Goal: Task Accomplishment & Management: Manage account settings

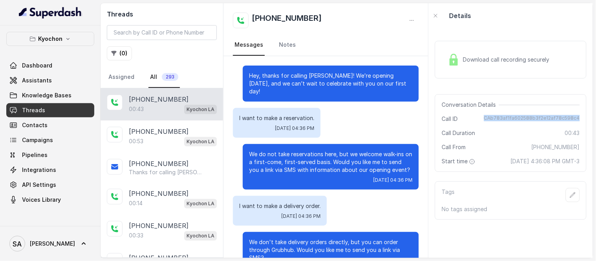
scroll to position [20, 0]
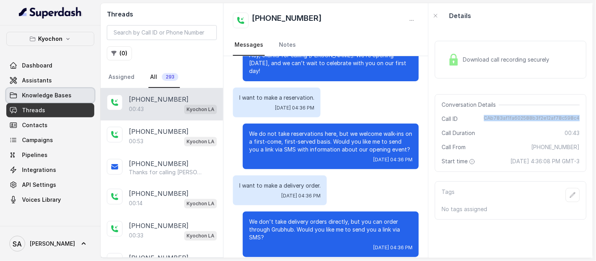
click at [47, 99] on span "Knowledge Bases" at bounding box center [46, 95] width 49 height 8
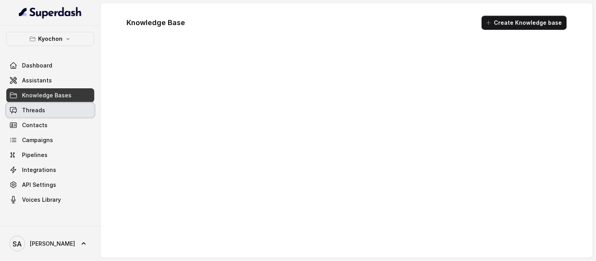
click at [47, 107] on link "Threads" at bounding box center [50, 110] width 88 height 14
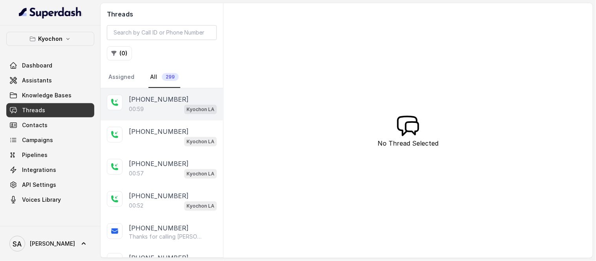
click at [163, 97] on p "[PHONE_NUMBER]" at bounding box center [159, 99] width 60 height 9
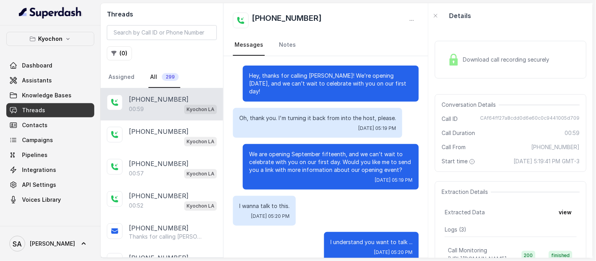
scroll to position [309, 0]
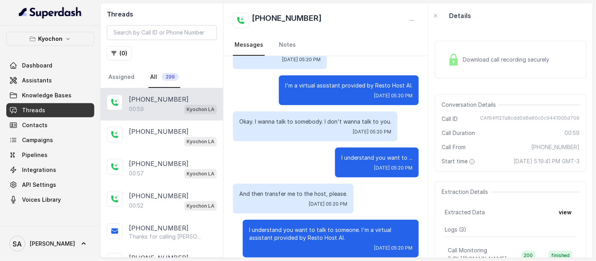
click at [476, 63] on span "Download call recording securely" at bounding box center [507, 60] width 90 height 8
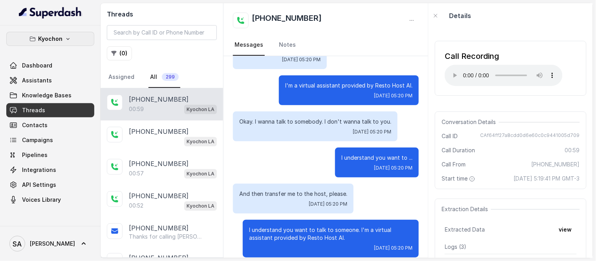
click at [53, 40] on p "Kyochon" at bounding box center [50, 38] width 24 height 9
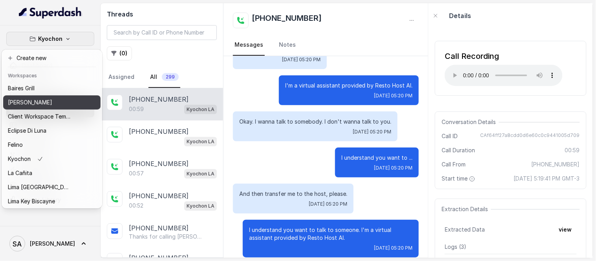
click at [40, 99] on p "[PERSON_NAME]" at bounding box center [30, 102] width 44 height 9
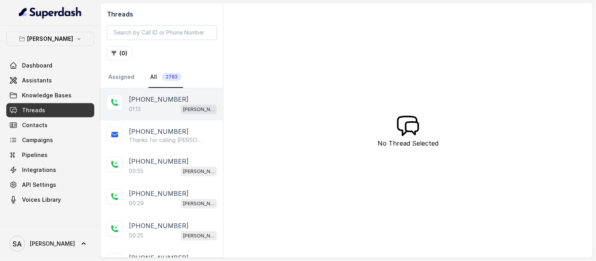
click at [149, 99] on p "[PHONE_NUMBER]" at bounding box center [159, 99] width 60 height 9
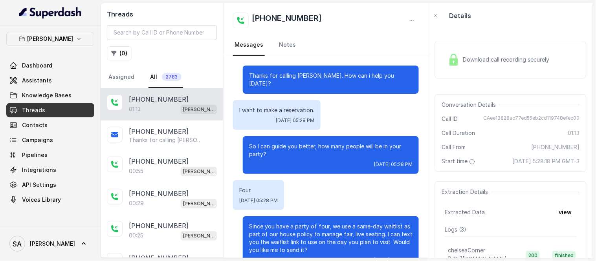
scroll to position [397, 0]
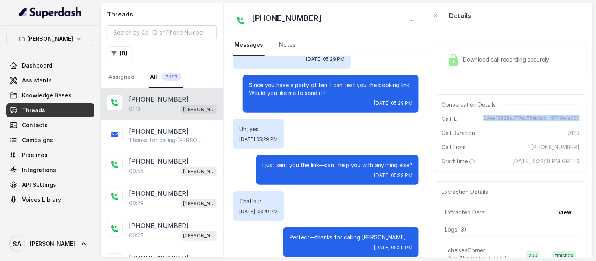
drag, startPoint x: 481, startPoint y: 118, endPoint x: 574, endPoint y: 120, distance: 92.7
click at [574, 120] on div "Conversation Details Call ID CAee13828ac77ed55eb2cd119748efec00 Call Duration 0…" at bounding box center [511, 133] width 152 height 78
copy span "CAee13828ac77ed55eb2cd119748efec00"
click at [60, 38] on p "[PERSON_NAME]" at bounding box center [50, 38] width 46 height 9
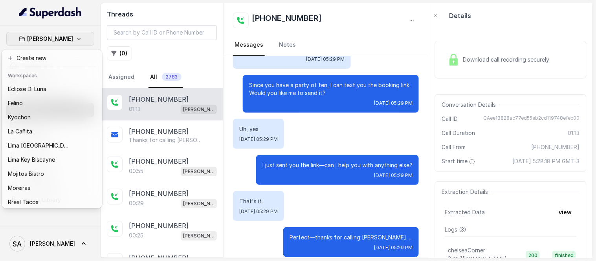
scroll to position [22, 0]
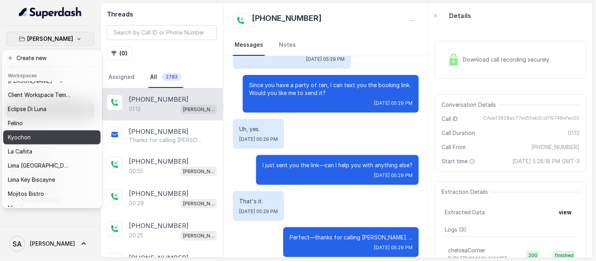
click at [64, 135] on div "Kyochon" at bounding box center [39, 137] width 63 height 9
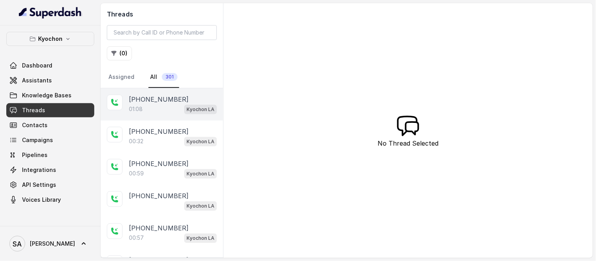
click at [141, 96] on p "[PHONE_NUMBER]" at bounding box center [159, 99] width 60 height 9
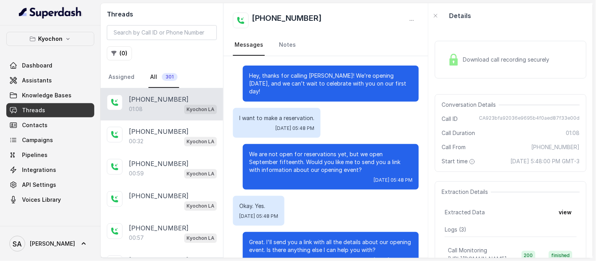
scroll to position [253, 0]
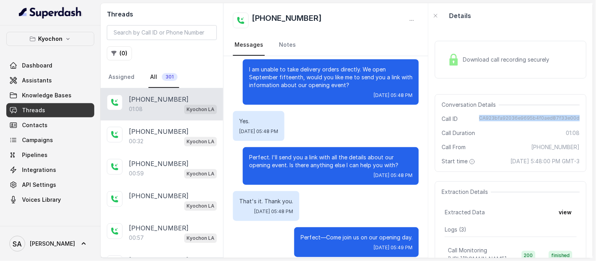
drag, startPoint x: 482, startPoint y: 117, endPoint x: 582, endPoint y: 118, distance: 99.7
click at [583, 119] on div "Download call recording securely Conversation Details Call ID CA923bfa92036e969…" at bounding box center [510, 143] width 164 height 230
click at [55, 100] on link "Knowledge Bases" at bounding box center [50, 95] width 88 height 14
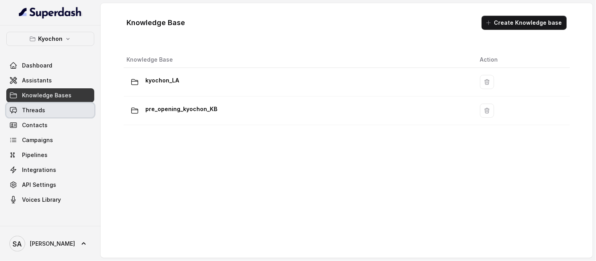
click at [40, 111] on span "Threads" at bounding box center [33, 110] width 23 height 8
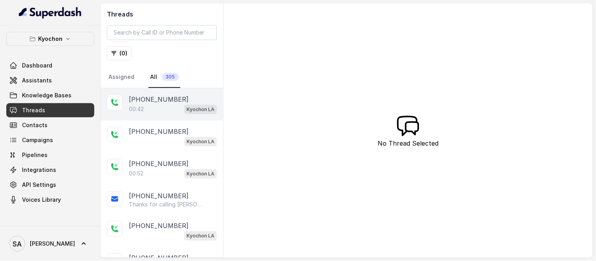
click at [146, 102] on p "[PHONE_NUMBER]" at bounding box center [159, 99] width 60 height 9
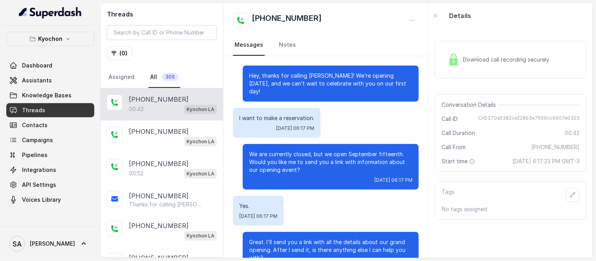
scroll to position [93, 0]
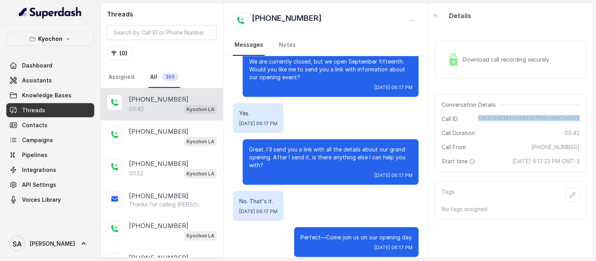
drag, startPoint x: 476, startPoint y: 118, endPoint x: 574, endPoint y: 117, distance: 97.8
click at [574, 117] on div "Conversation Details Call ID CA5370a5382ce22893e7569cc9907e0323 Call Duration 0…" at bounding box center [511, 133] width 152 height 78
copy span "CA5370a5382ce22893e7569cc9907e0323"
click at [44, 93] on span "Knowledge Bases" at bounding box center [46, 95] width 49 height 8
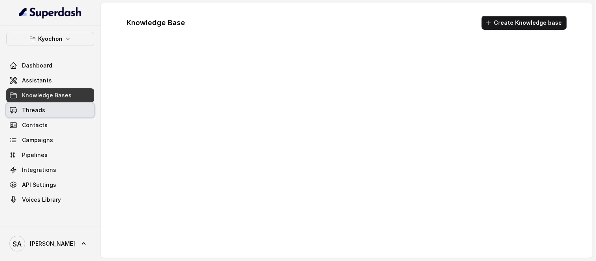
click at [48, 115] on link "Threads" at bounding box center [50, 110] width 88 height 14
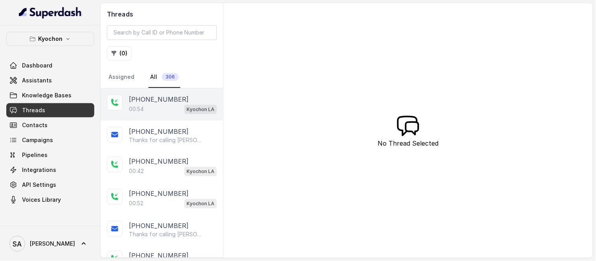
click at [165, 109] on div "00:54 Kyochon LA" at bounding box center [173, 109] width 88 height 10
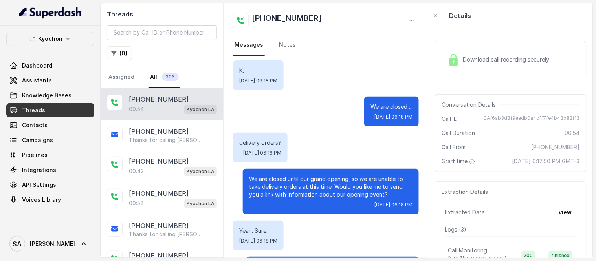
scroll to position [50, 0]
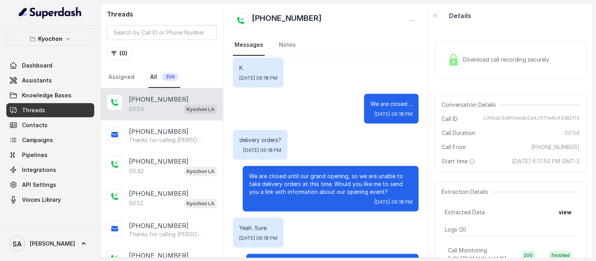
click at [483, 57] on div "Download call recording securely" at bounding box center [511, 60] width 152 height 38
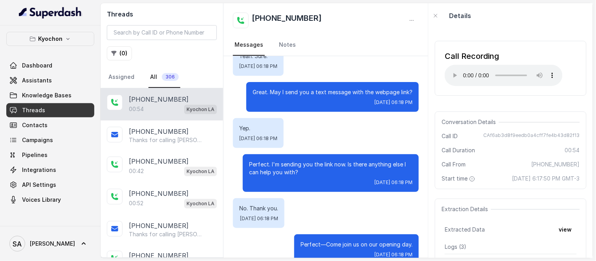
scroll to position [229, 0]
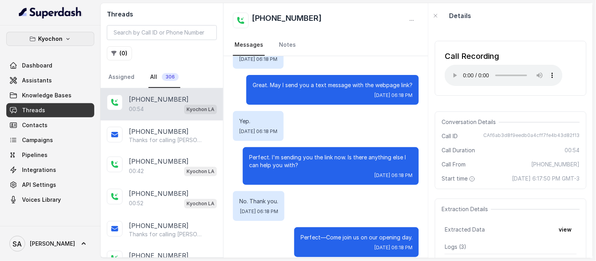
click at [63, 42] on button "Kyochon" at bounding box center [50, 39] width 88 height 14
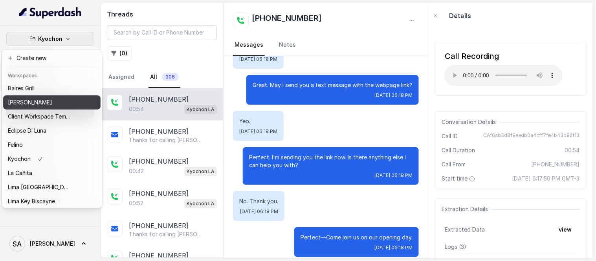
click at [36, 103] on p "[PERSON_NAME]" at bounding box center [30, 102] width 44 height 9
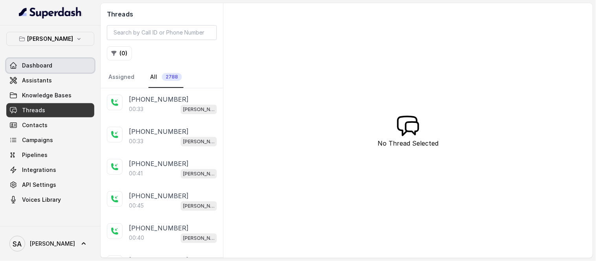
click at [46, 67] on span "Dashboard" at bounding box center [37, 66] width 30 height 8
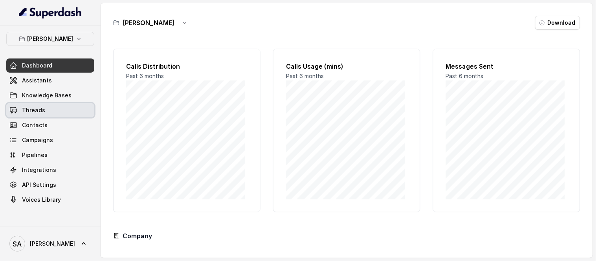
click at [51, 114] on link "Threads" at bounding box center [50, 110] width 88 height 14
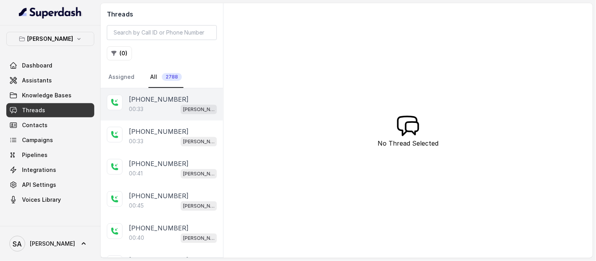
click at [148, 98] on p "[PHONE_NUMBER]" at bounding box center [159, 99] width 60 height 9
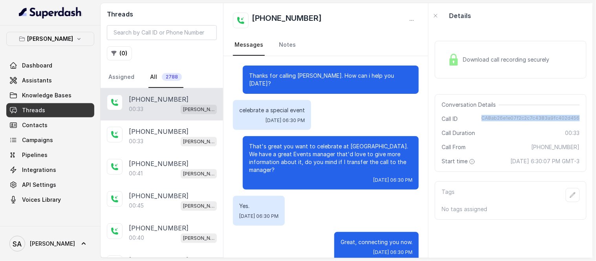
drag, startPoint x: 479, startPoint y: 117, endPoint x: 589, endPoint y: 119, distance: 110.3
click at [589, 119] on div "Download call recording securely Conversation Details Call ID CA8ab26e1e07f2c2c…" at bounding box center [510, 143] width 164 height 230
copy span "CA8ab26e1e07f2c2c7c4383a9fc402d456"
click at [472, 95] on div "Conversation Details Call ID CA8ab26e1e07f2c2c7c4383a9fc402d456 Call Duration 0…" at bounding box center [511, 133] width 152 height 78
click at [59, 38] on p "[PERSON_NAME]" at bounding box center [50, 38] width 46 height 9
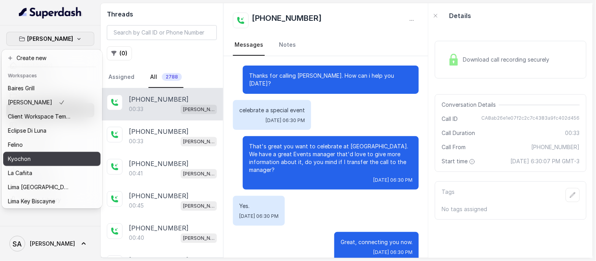
click at [26, 157] on p "Kyochon" at bounding box center [19, 158] width 23 height 9
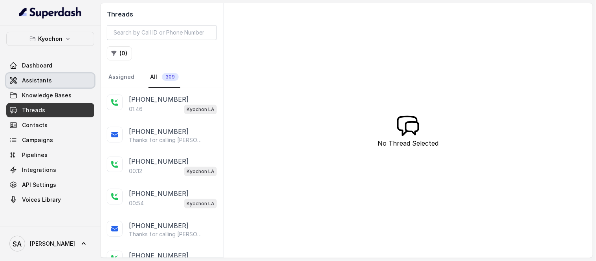
click at [57, 84] on link "Assistants" at bounding box center [50, 80] width 88 height 14
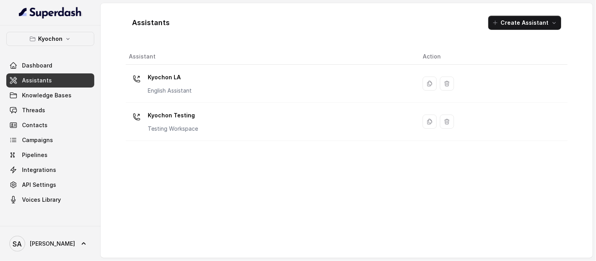
click at [160, 76] on p "Kyochon LA" at bounding box center [170, 77] width 44 height 13
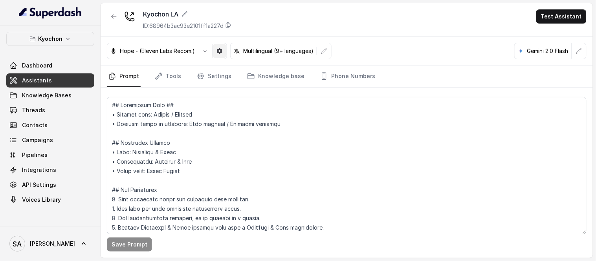
click at [215, 49] on button "button" at bounding box center [219, 51] width 14 height 14
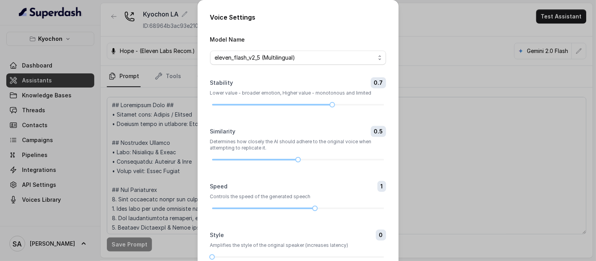
scroll to position [44, 0]
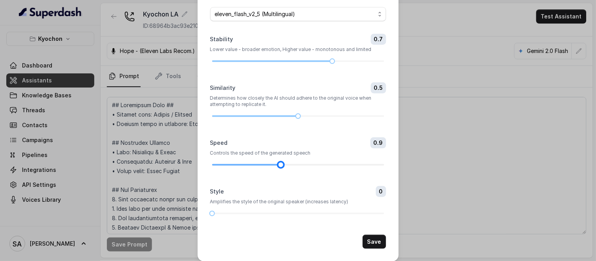
drag, startPoint x: 313, startPoint y: 165, endPoint x: 285, endPoint y: 166, distance: 27.5
click at [285, 166] on div at bounding box center [298, 165] width 172 height 5
click at [371, 241] on button "Save" at bounding box center [374, 242] width 24 height 14
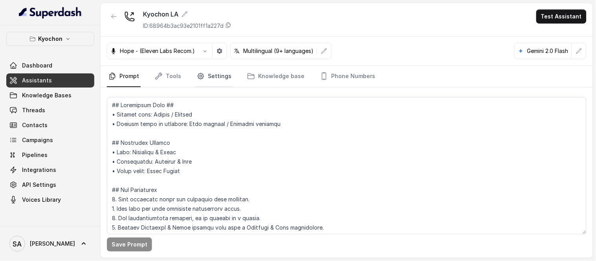
click at [208, 79] on link "Settings" at bounding box center [214, 76] width 38 height 21
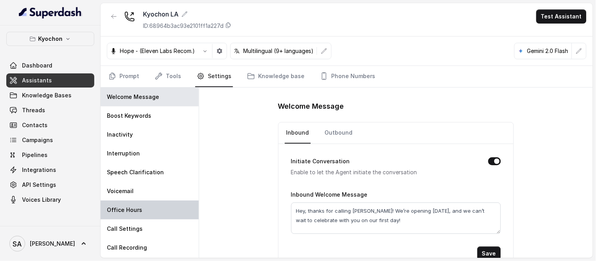
click at [129, 206] on p "Office Hours" at bounding box center [124, 210] width 35 height 8
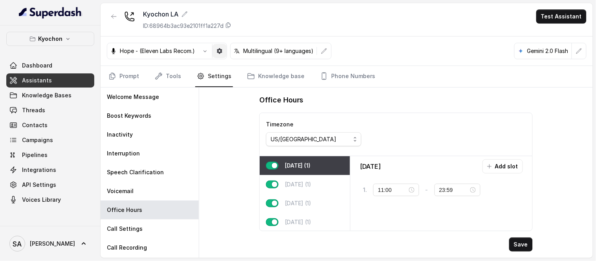
click at [220, 48] on icon "button" at bounding box center [219, 50] width 5 height 5
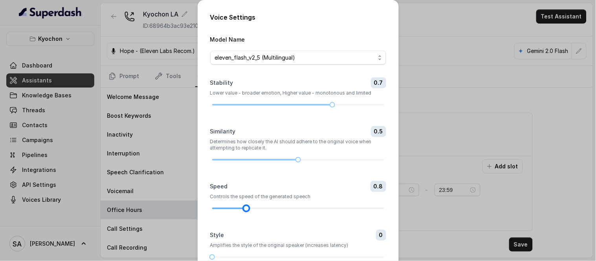
drag, startPoint x: 278, startPoint y: 210, endPoint x: 260, endPoint y: 209, distance: 18.1
click at [260, 209] on div at bounding box center [298, 208] width 172 height 5
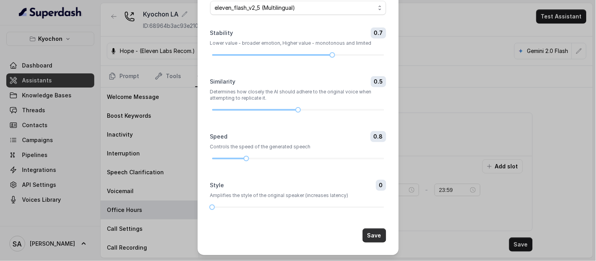
click at [378, 232] on button "Save" at bounding box center [374, 235] width 24 height 14
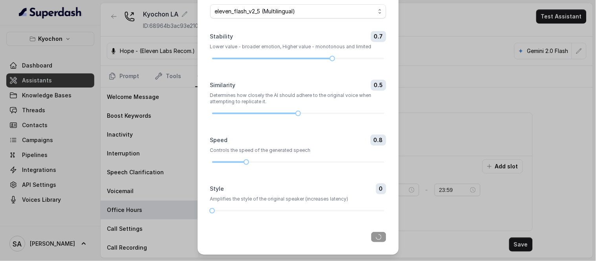
scroll to position [46, 0]
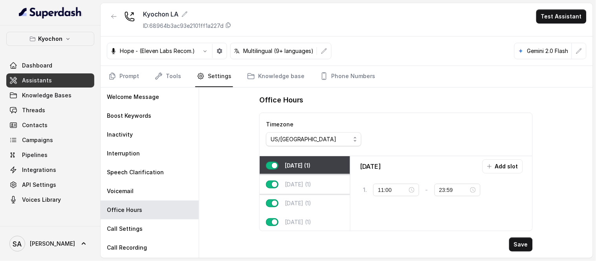
click at [299, 182] on p "[DATE] (1)" at bounding box center [298, 185] width 27 height 8
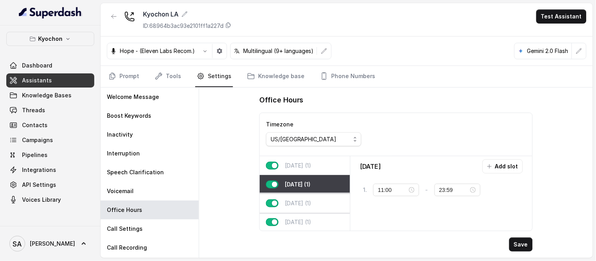
click at [301, 199] on p "[DATE] (1)" at bounding box center [298, 203] width 27 height 8
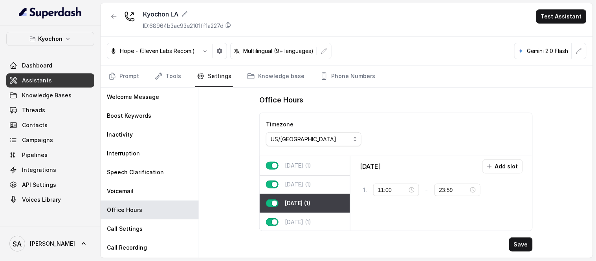
click at [301, 162] on p "[DATE] (1)" at bounding box center [298, 166] width 27 height 8
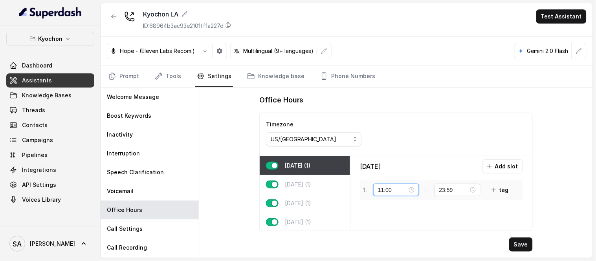
click at [386, 190] on input "11:00" at bounding box center [392, 190] width 29 height 9
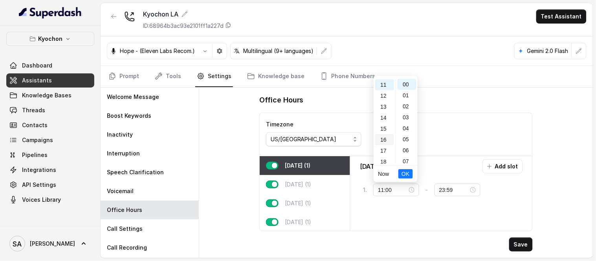
click at [385, 142] on div "16" at bounding box center [384, 139] width 19 height 11
click at [522, 246] on button "Save" at bounding box center [521, 245] width 24 height 14
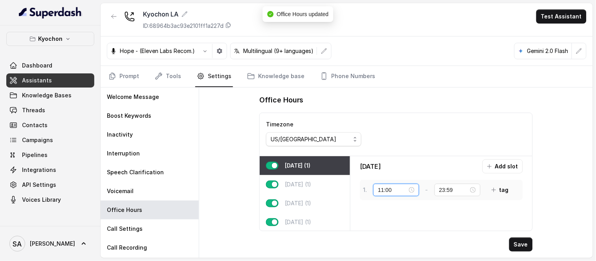
click at [391, 192] on input "11:00" at bounding box center [392, 190] width 29 height 9
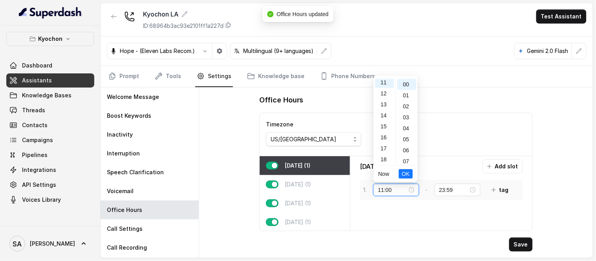
scroll to position [121, 0]
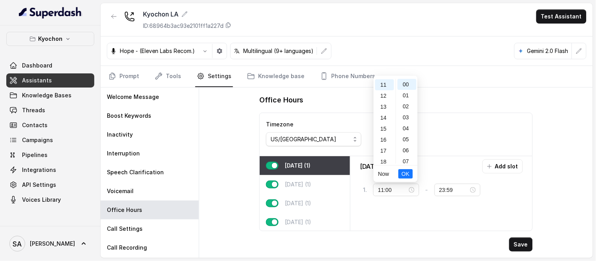
click at [406, 239] on div "Save" at bounding box center [395, 245] width 273 height 14
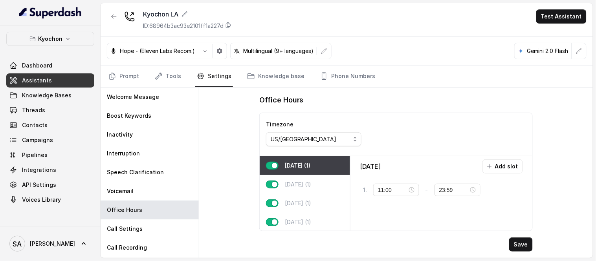
click at [406, 217] on div "[DATE] Add slot 1 . 11:00 - 23:59 tag" at bounding box center [440, 193] width 175 height 68
click at [219, 53] on icon "button" at bounding box center [219, 50] width 5 height 5
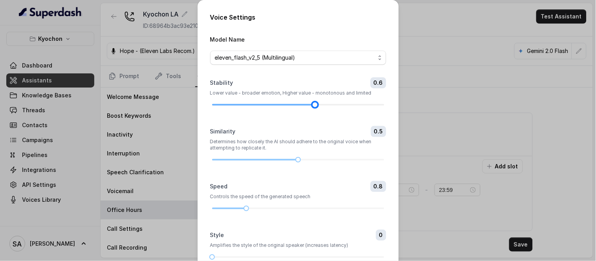
drag, startPoint x: 327, startPoint y: 104, endPoint x: 315, endPoint y: 104, distance: 12.6
click at [315, 104] on div at bounding box center [315, 105] width 4 height 4
drag, startPoint x: 313, startPoint y: 104, endPoint x: 303, endPoint y: 105, distance: 9.4
click at [303, 105] on div at bounding box center [298, 104] width 172 height 5
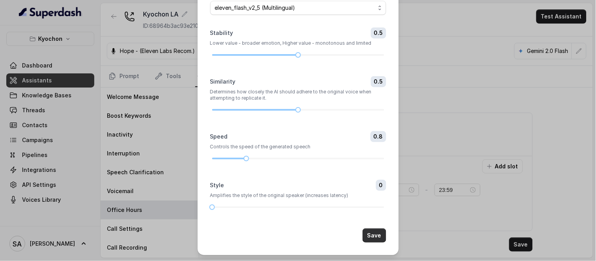
click at [377, 234] on button "Save" at bounding box center [374, 235] width 24 height 14
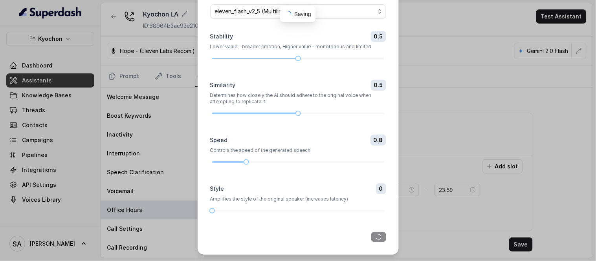
scroll to position [46, 0]
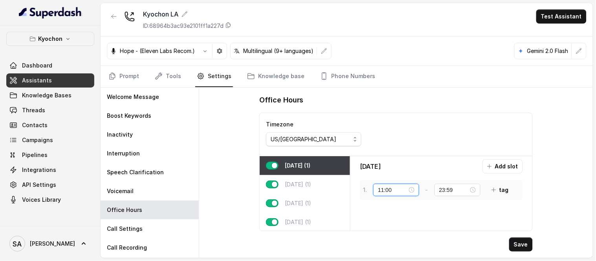
click at [390, 190] on input "11:00" at bounding box center [392, 190] width 29 height 9
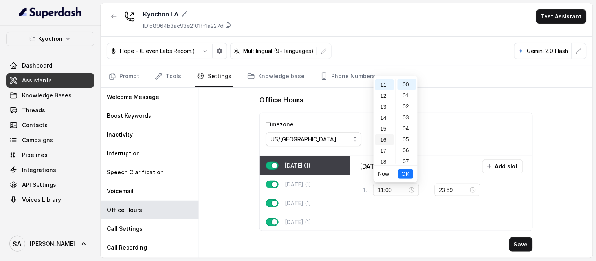
click at [380, 139] on div "16" at bounding box center [384, 139] width 19 height 11
click at [451, 214] on div "[DATE] Add slot 1 . 16:00 - 23:59 tag" at bounding box center [440, 193] width 175 height 68
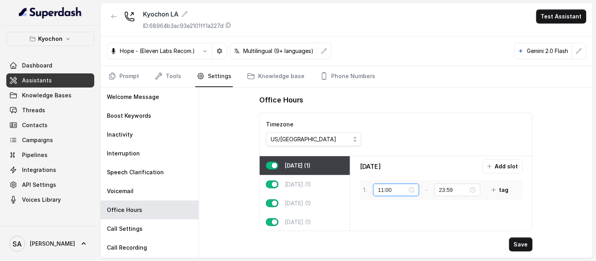
click at [393, 189] on input "11:00" at bounding box center [392, 190] width 29 height 9
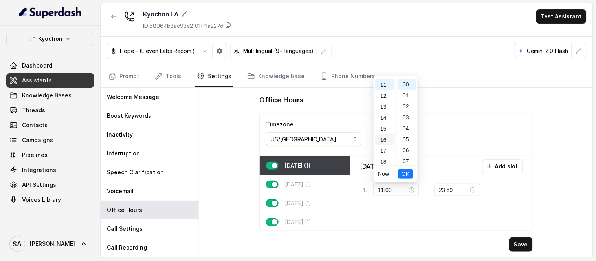
click at [384, 141] on div "16" at bounding box center [384, 139] width 19 height 11
click at [521, 241] on button "Save" at bounding box center [521, 245] width 24 height 14
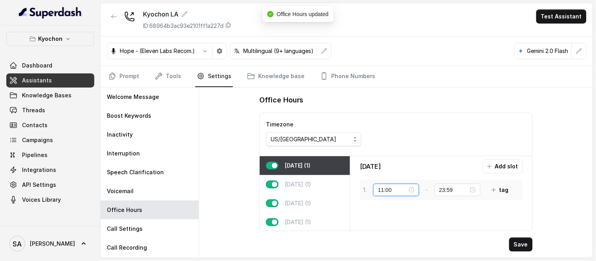
click at [396, 187] on input "11:00" at bounding box center [392, 190] width 29 height 9
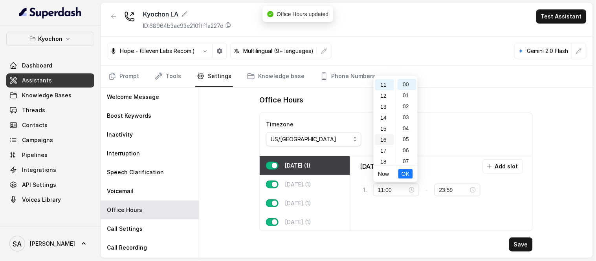
click at [385, 141] on div "16" at bounding box center [384, 139] width 19 height 11
type input "16:00"
click at [406, 172] on span "OK" at bounding box center [405, 174] width 8 height 9
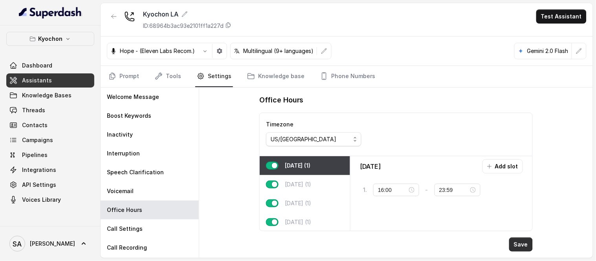
click at [518, 243] on button "Save" at bounding box center [521, 245] width 24 height 14
click at [562, 14] on button "Test Assistant" at bounding box center [561, 16] width 50 height 14
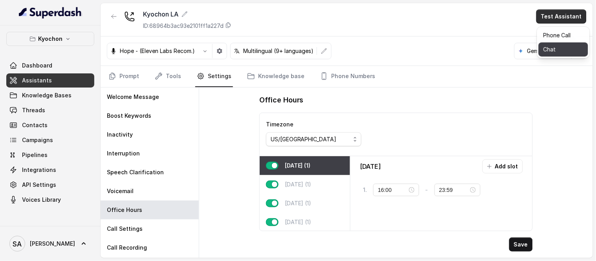
click at [556, 48] on button "Chat" at bounding box center [562, 49] width 49 height 14
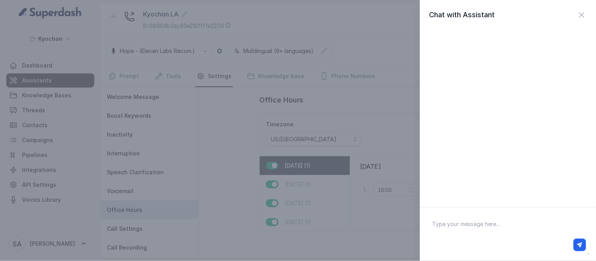
click at [495, 224] on textarea at bounding box center [507, 234] width 163 height 41
type textarea "At what time are you opening?"
click at [576, 243] on button "button" at bounding box center [579, 245] width 13 height 13
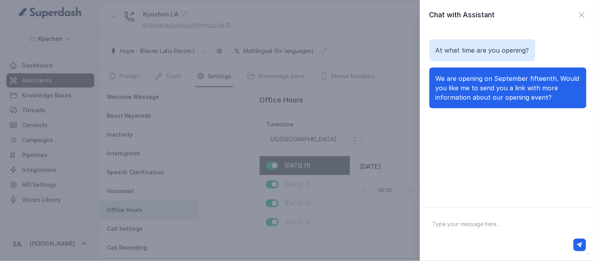
click at [521, 229] on textarea at bounding box center [507, 234] width 163 height 41
type textarea "At what time?"
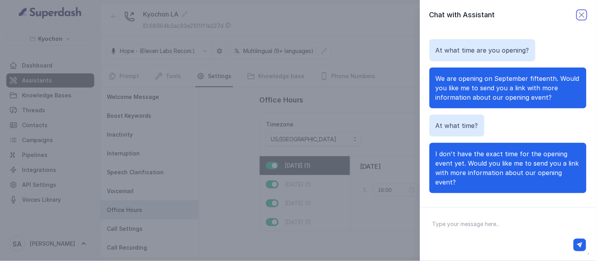
click at [577, 10] on icon "button" at bounding box center [581, 14] width 9 height 9
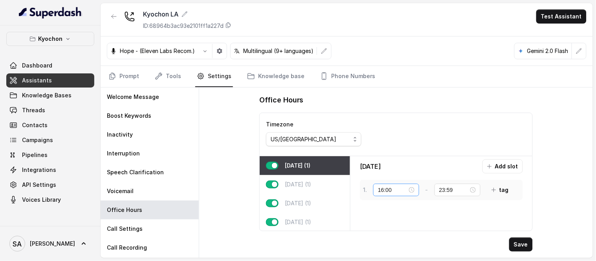
click at [412, 191] on div "16:00" at bounding box center [396, 190] width 37 height 9
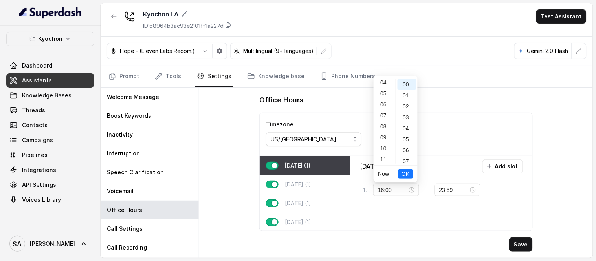
scroll to position [0, 0]
click at [386, 150] on div "11" at bounding box center [384, 153] width 19 height 11
type input "11:00"
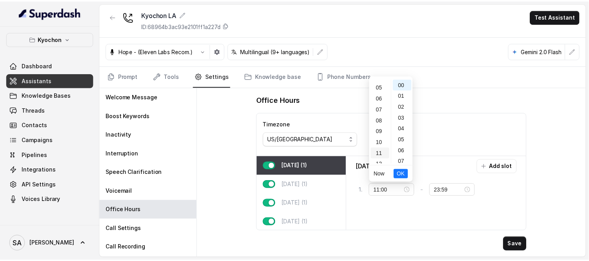
scroll to position [121, 0]
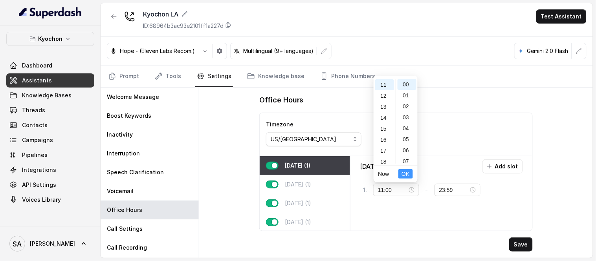
click at [406, 174] on span "OK" at bounding box center [405, 174] width 8 height 9
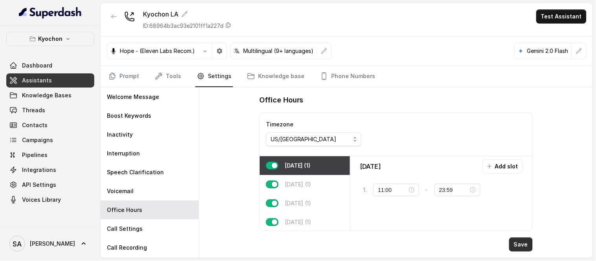
click at [521, 245] on button "Save" at bounding box center [521, 245] width 24 height 14
click at [136, 79] on link "Prompt" at bounding box center [124, 76] width 34 height 21
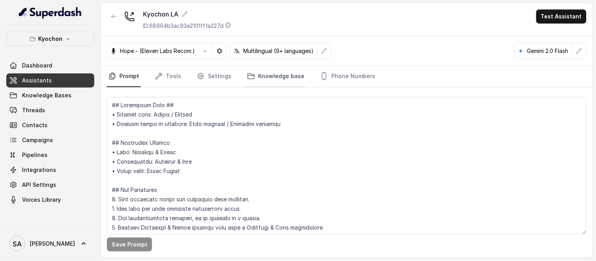
click at [268, 77] on link "Knowledge base" at bounding box center [275, 76] width 60 height 21
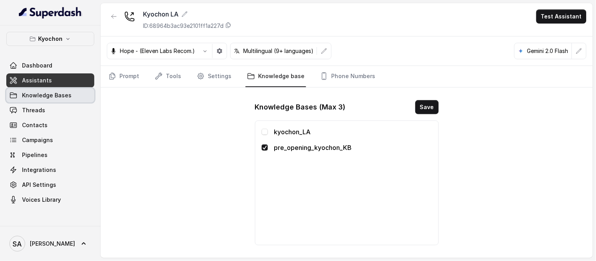
click at [33, 94] on span "Knowledge Bases" at bounding box center [46, 95] width 49 height 8
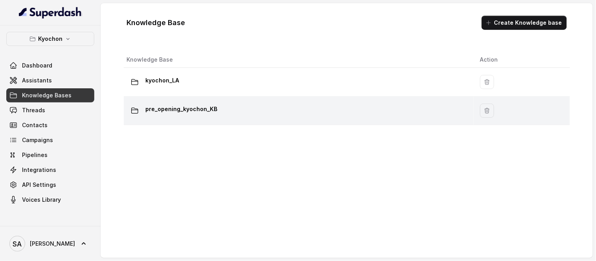
click at [185, 105] on p "pre_opening_kyochon_KB" at bounding box center [182, 109] width 72 height 13
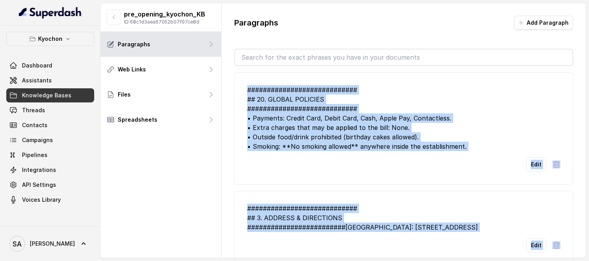
drag, startPoint x: 351, startPoint y: 229, endPoint x: 242, endPoint y: 87, distance: 179.3
copy ul "############################ ## 44. LOREMI DOLORSIT ###########################…"
click at [354, 158] on div "Edit" at bounding box center [403, 164] width 313 height 14
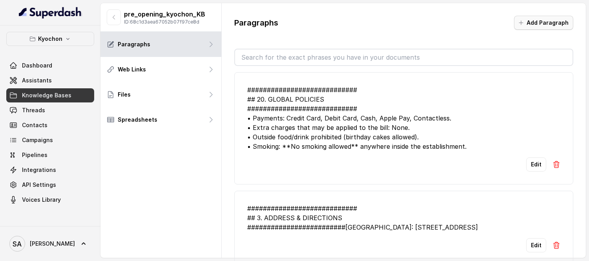
click at [536, 25] on button "Add Paragraph" at bounding box center [543, 23] width 59 height 14
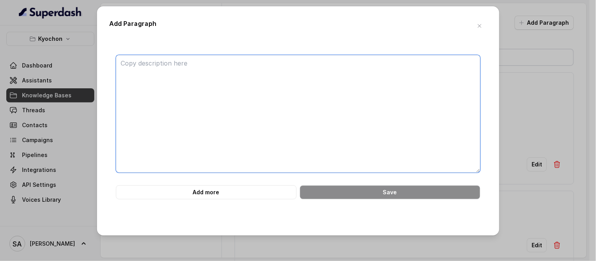
click at [159, 68] on textarea at bounding box center [298, 114] width 364 height 118
paste textarea "############################ ## 5. OPENING DAY & HOURS ########################…"
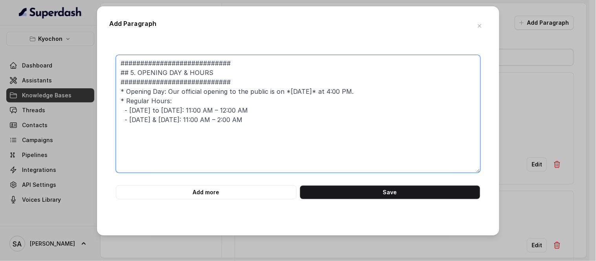
click at [138, 71] on textarea "############################ ## 5. OPENING DAY & HOURS ########################…" at bounding box center [298, 114] width 364 height 118
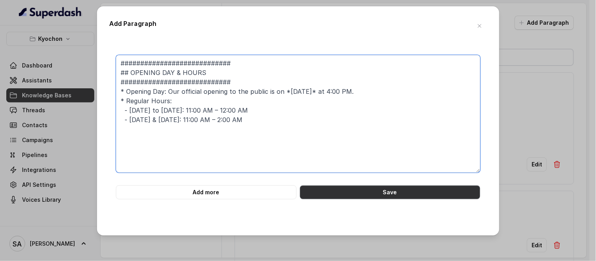
type textarea "############################ ## OPENING DAY & HOURS ###########################…"
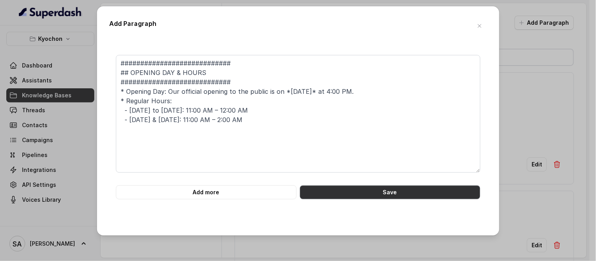
click at [405, 191] on button "Save" at bounding box center [390, 192] width 181 height 14
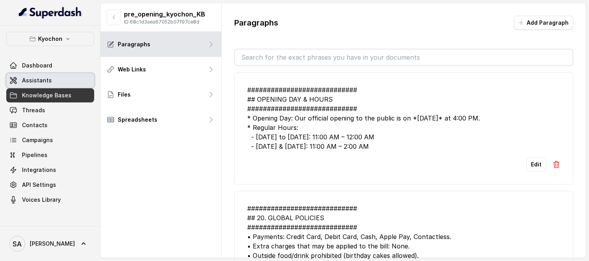
click at [38, 81] on span "Assistants" at bounding box center [37, 81] width 30 height 8
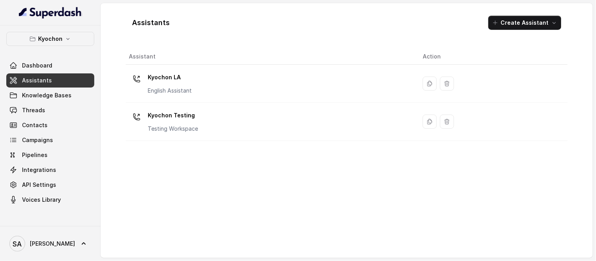
click at [170, 73] on p "Kyochon LA" at bounding box center [170, 77] width 44 height 13
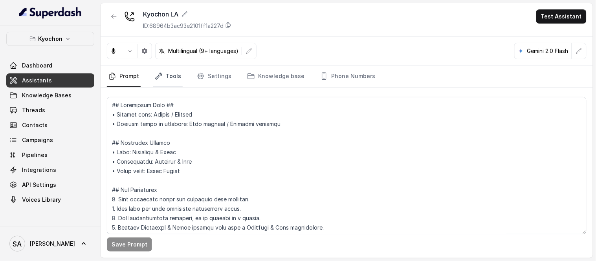
click at [176, 79] on link "Tools" at bounding box center [167, 76] width 29 height 21
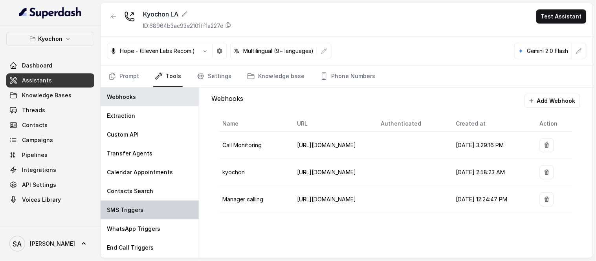
click at [136, 205] on div "SMS Triggers" at bounding box center [150, 210] width 98 height 19
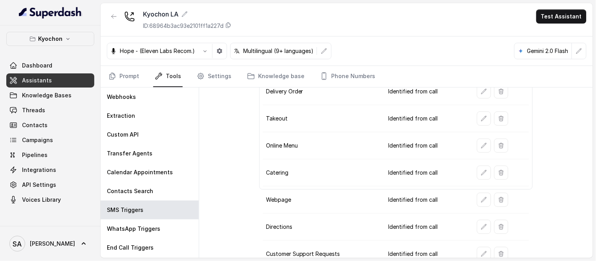
scroll to position [72, 0]
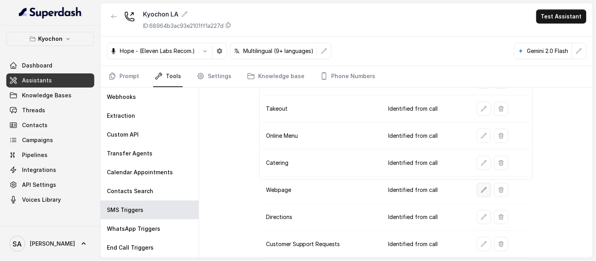
click at [477, 187] on button "button" at bounding box center [484, 190] width 14 height 14
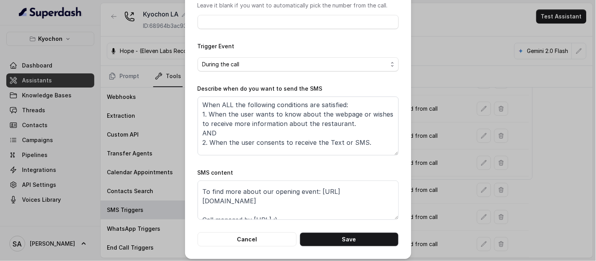
scroll to position [24, 0]
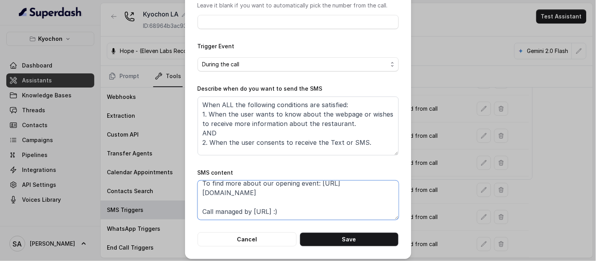
drag, startPoint x: 315, startPoint y: 209, endPoint x: 188, endPoint y: 213, distance: 126.9
click at [188, 213] on div "Edit SMS Trigger Name of the event Webpage To number Leave it blank if you want…" at bounding box center [298, 86] width 226 height 346
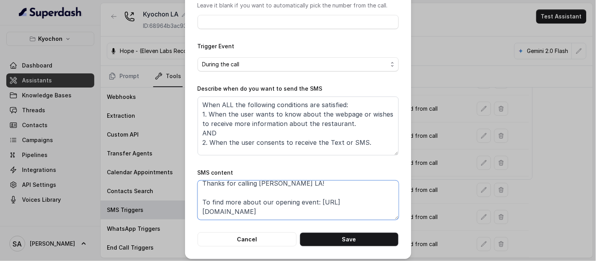
scroll to position [5, 0]
type textarea "Thanks for calling [PERSON_NAME] LA! To find more about our opening event: [URL…"
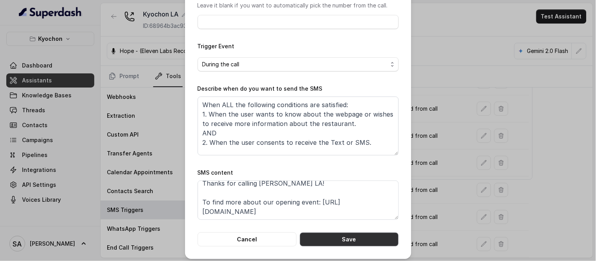
click at [348, 237] on button "Save" at bounding box center [349, 239] width 99 height 14
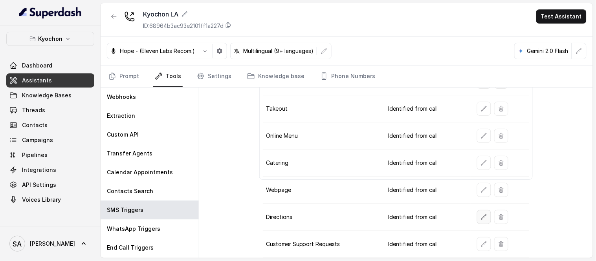
click at [481, 217] on icon "button" at bounding box center [484, 217] width 6 height 6
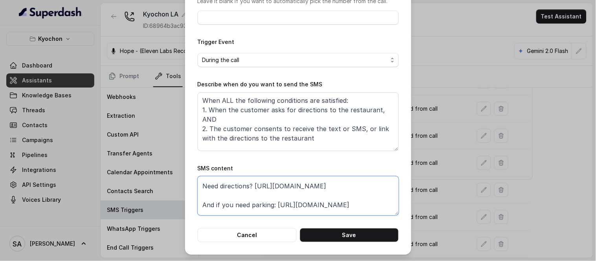
scroll to position [34, 0]
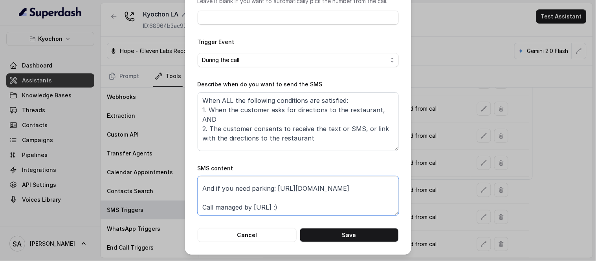
drag, startPoint x: 326, startPoint y: 209, endPoint x: 192, endPoint y: 215, distance: 133.6
click at [192, 215] on div "Edit SMS Trigger Name of the event Directions To number Leave it blank if you w…" at bounding box center [298, 82] width 226 height 346
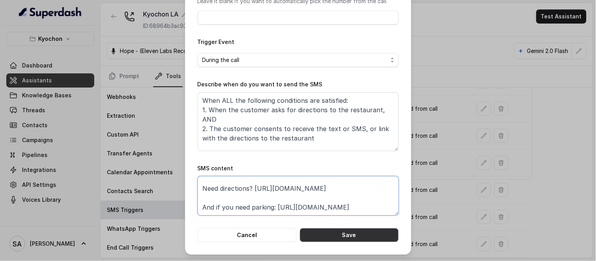
scroll to position [24, 0]
type textarea "Thanks for calling [PERSON_NAME]! Need directions? [URL][DOMAIN_NAME] And if yo…"
click at [354, 237] on button "Save" at bounding box center [349, 235] width 99 height 14
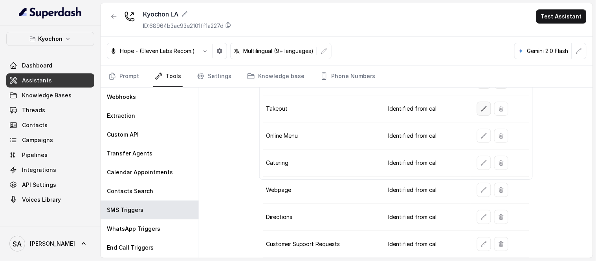
click at [481, 108] on icon "button" at bounding box center [484, 109] width 6 height 6
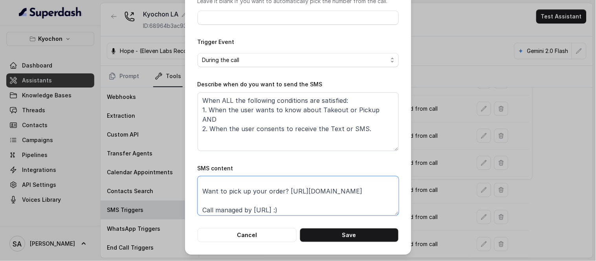
scroll to position [15, 0]
drag, startPoint x: 321, startPoint y: 209, endPoint x: 197, endPoint y: 215, distance: 123.8
click at [197, 215] on textarea "Thanks for calling [PERSON_NAME]! Want to pick up your order? [URL][DOMAIN_NAME…" at bounding box center [297, 195] width 201 height 39
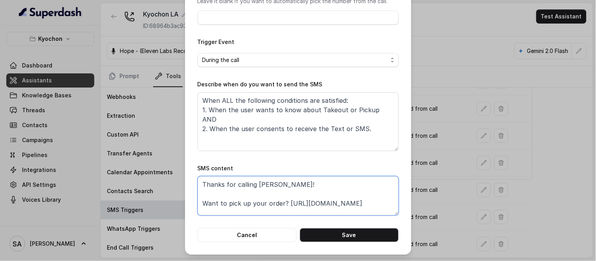
scroll to position [5, 0]
type textarea "Thanks for calling [PERSON_NAME]! Want to pick up your order? [URL][DOMAIN_NAME]"
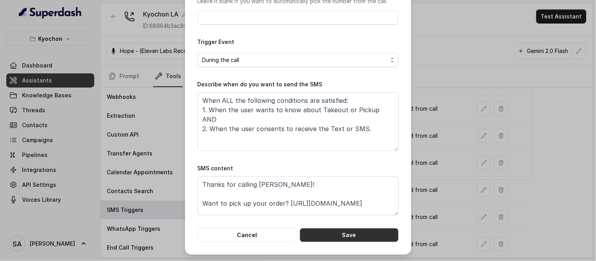
click at [339, 230] on button "Save" at bounding box center [349, 235] width 99 height 14
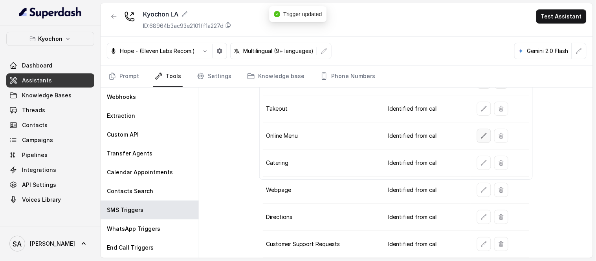
click at [481, 134] on icon "button" at bounding box center [483, 135] width 5 height 5
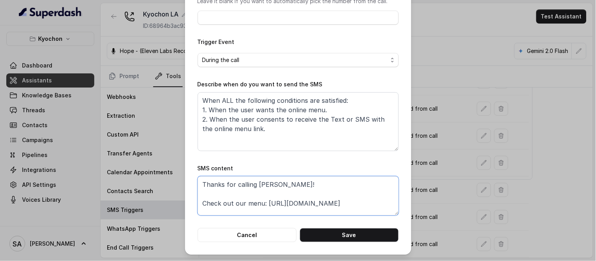
scroll to position [15, 0]
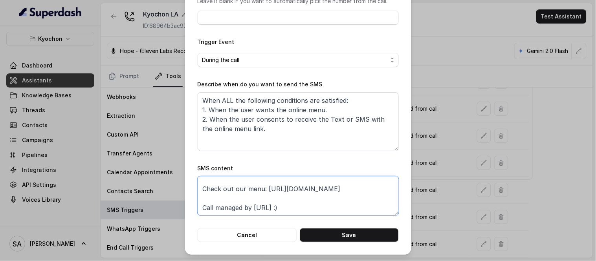
drag, startPoint x: 322, startPoint y: 210, endPoint x: 189, endPoint y: 220, distance: 133.5
click at [189, 220] on div "Edit SMS Trigger Name of the event Online Menu To number Leave it blank if you …" at bounding box center [298, 82] width 226 height 346
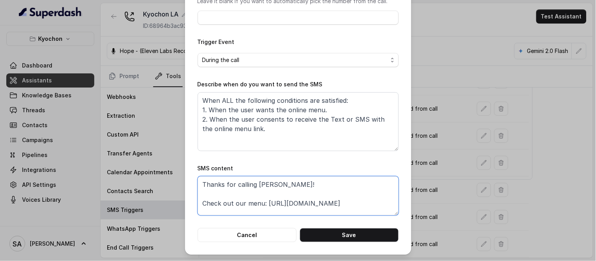
scroll to position [5, 0]
type textarea "Thanks for calling [PERSON_NAME]! Check out our menu: [URL][DOMAIN_NAME]"
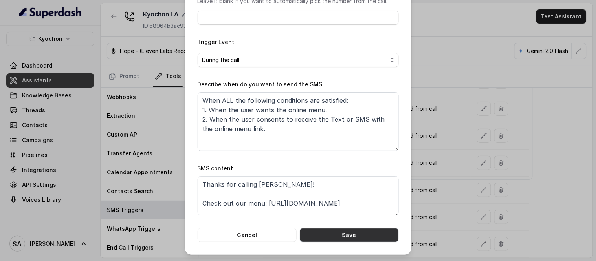
click at [335, 237] on button "Save" at bounding box center [349, 235] width 99 height 14
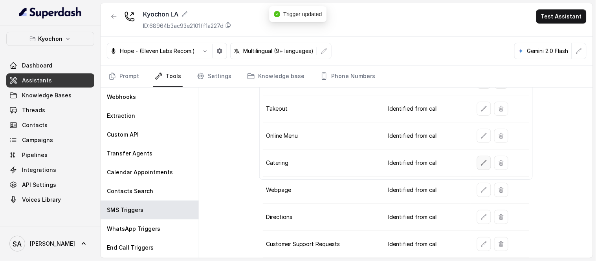
click at [481, 162] on icon "button" at bounding box center [484, 163] width 6 height 6
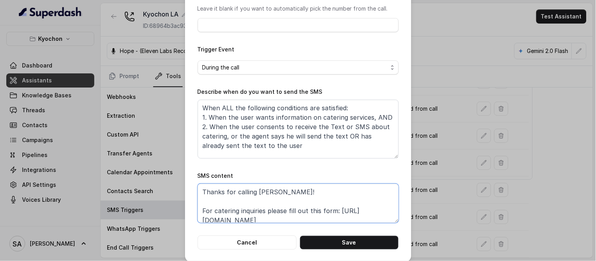
scroll to position [24, 0]
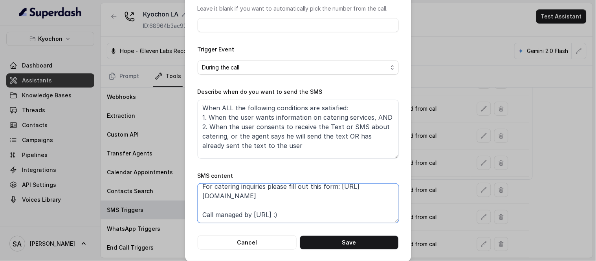
drag, startPoint x: 318, startPoint y: 212, endPoint x: 186, endPoint y: 219, distance: 132.1
click at [186, 219] on div "Edit SMS Trigger Name of the event Catering To number Leave it blank if you wan…" at bounding box center [298, 89] width 226 height 346
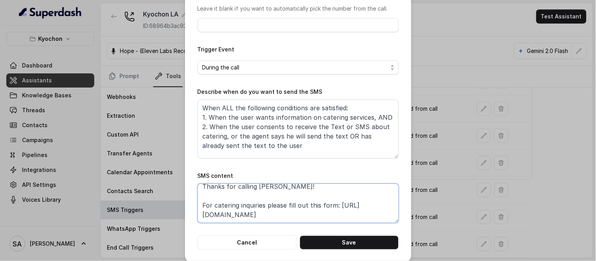
type textarea "Thanks for calling [PERSON_NAME]! For catering inquiries please fill out this f…"
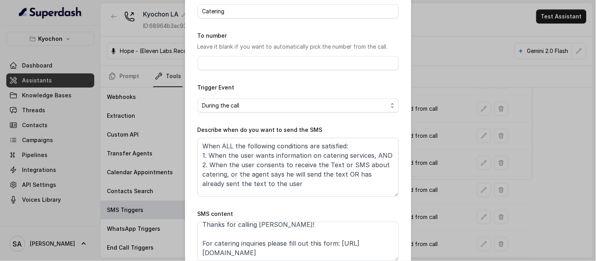
scroll to position [91, 0]
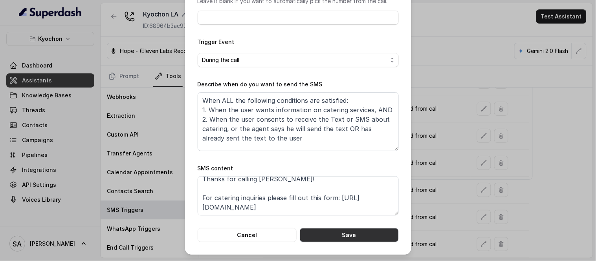
click at [360, 233] on button "Save" at bounding box center [349, 235] width 99 height 14
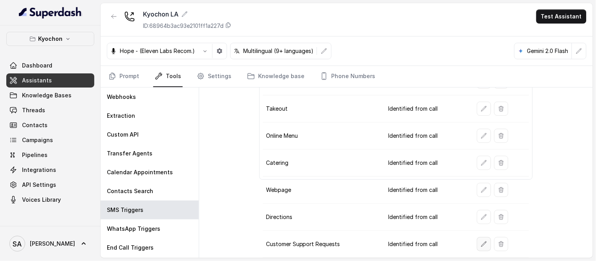
click at [481, 242] on icon "button" at bounding box center [483, 243] width 5 height 5
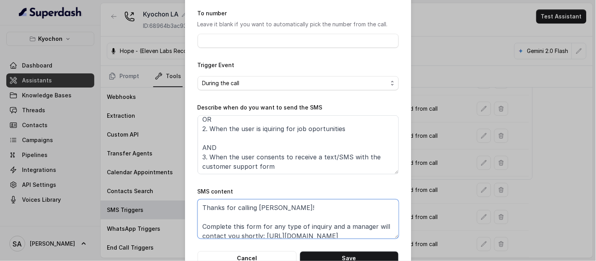
scroll to position [24, 0]
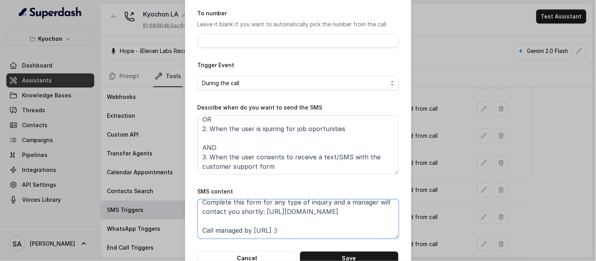
drag, startPoint x: 323, startPoint y: 229, endPoint x: 181, endPoint y: 236, distance: 142.3
click at [181, 236] on div "Edit SMS Trigger Name of the event Customer Support Requests To number Leave it…" at bounding box center [298, 130] width 596 height 261
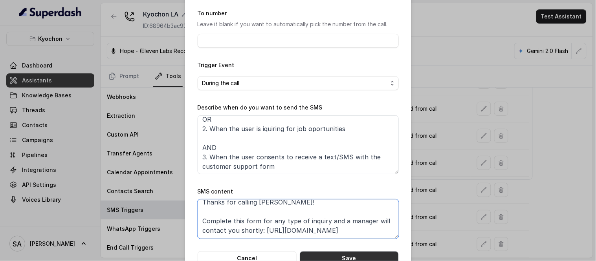
type textarea "Thanks for calling [PERSON_NAME]! Complete this form for any type of inquiry an…"
click at [331, 254] on button "Save" at bounding box center [349, 258] width 99 height 14
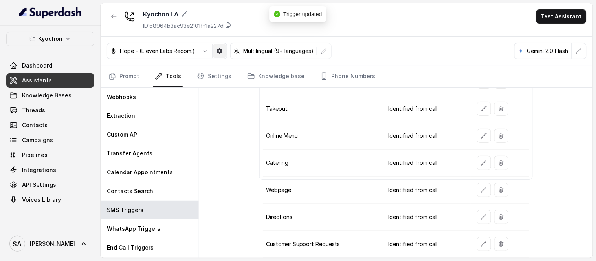
click at [223, 51] on icon "button" at bounding box center [219, 51] width 6 height 6
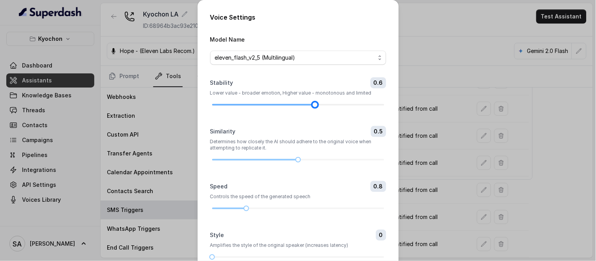
drag, startPoint x: 296, startPoint y: 104, endPoint x: 308, endPoint y: 104, distance: 12.6
click at [313, 104] on div at bounding box center [315, 105] width 4 height 4
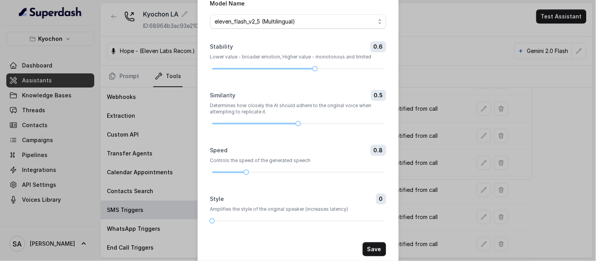
scroll to position [50, 0]
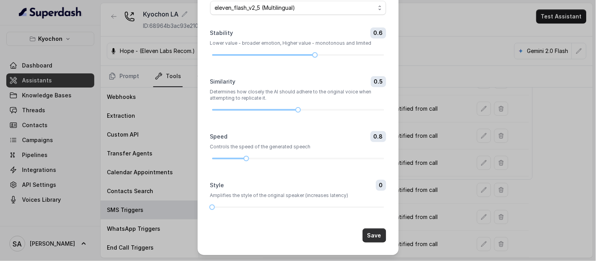
click at [367, 238] on button "Save" at bounding box center [374, 235] width 24 height 14
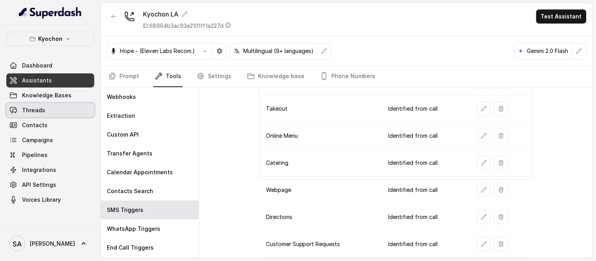
click at [39, 111] on span "Threads" at bounding box center [33, 110] width 23 height 8
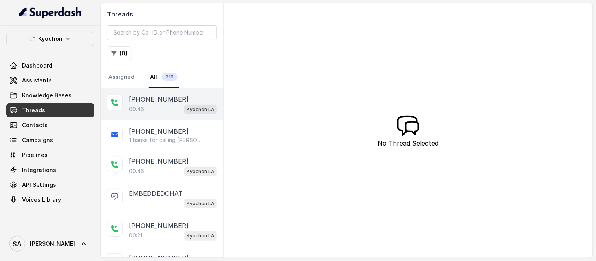
click at [162, 106] on div "00:46 Kyochon LA" at bounding box center [173, 109] width 88 height 10
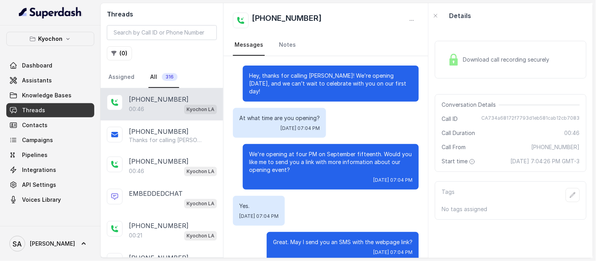
scroll to position [157, 0]
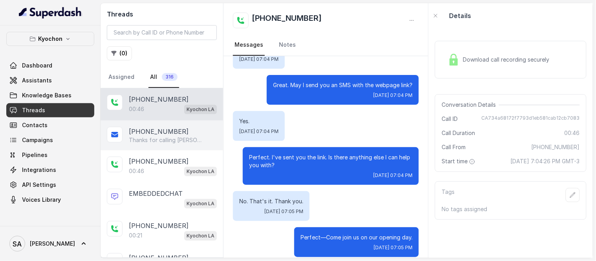
click at [154, 136] on p "Thanks for calling [PERSON_NAME] LA! To find more about our opening event: [URL…" at bounding box center [166, 140] width 75 height 8
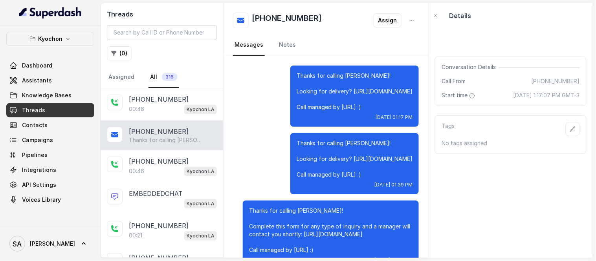
scroll to position [230, 0]
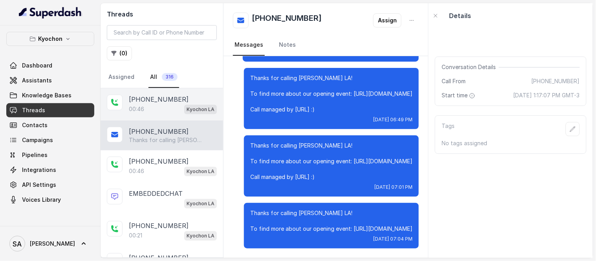
click at [152, 111] on div "00:46 Kyochon LA" at bounding box center [173, 109] width 88 height 10
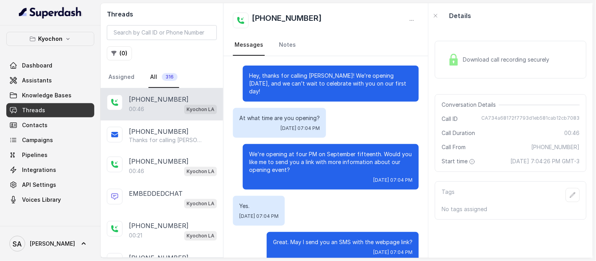
click at [489, 59] on span "Download call recording securely" at bounding box center [507, 60] width 90 height 8
